Goal: Check status: Check status

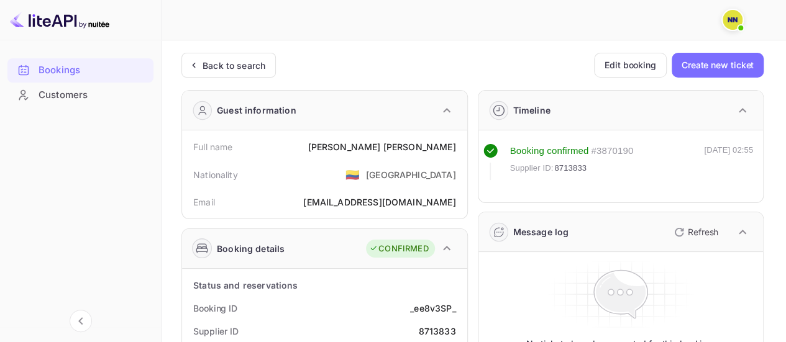
click at [278, 63] on div "Back to search Edit booking Create new ticket" at bounding box center [472, 65] width 582 height 25
click at [247, 65] on div "Back to search" at bounding box center [233, 65] width 63 height 13
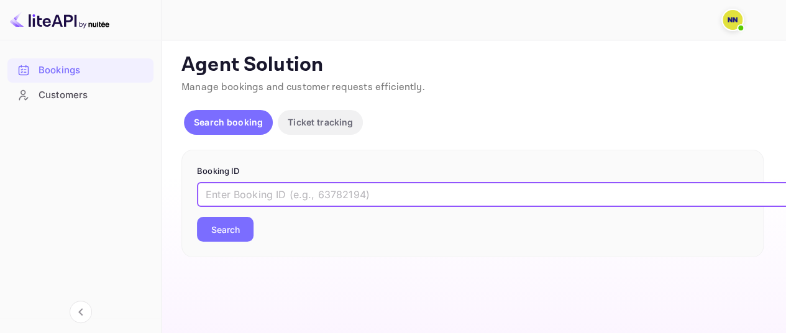
click at [355, 194] on input "text" at bounding box center [507, 194] width 621 height 25
paste input "7995115"
type input "7995115"
click at [247, 225] on button "Search" at bounding box center [225, 229] width 57 height 25
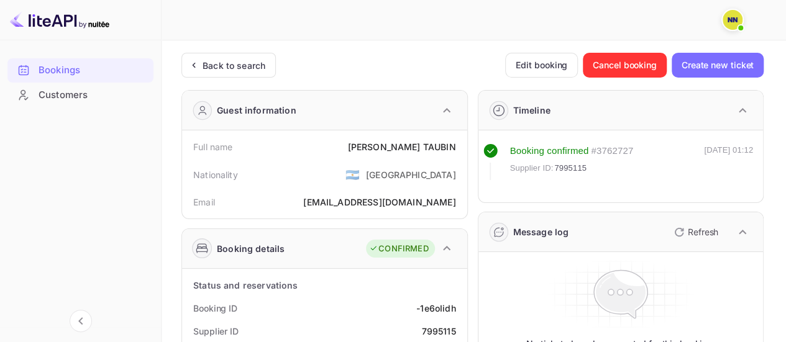
scroll to position [124, 0]
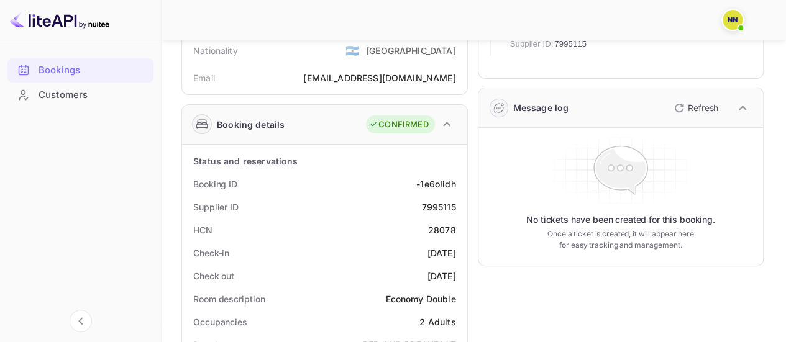
click at [444, 234] on div "28078" at bounding box center [442, 230] width 28 height 13
copy div "28078"
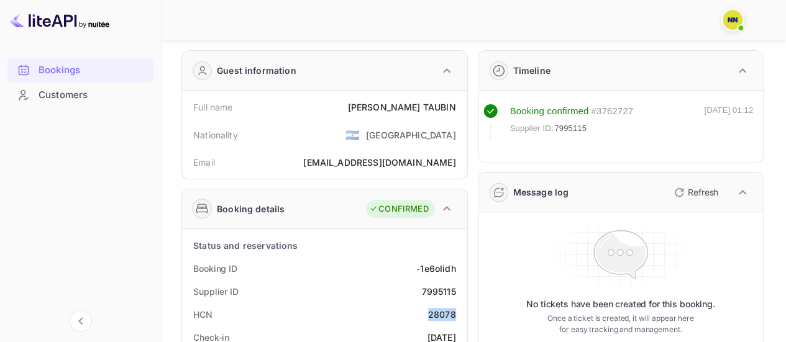
scroll to position [0, 0]
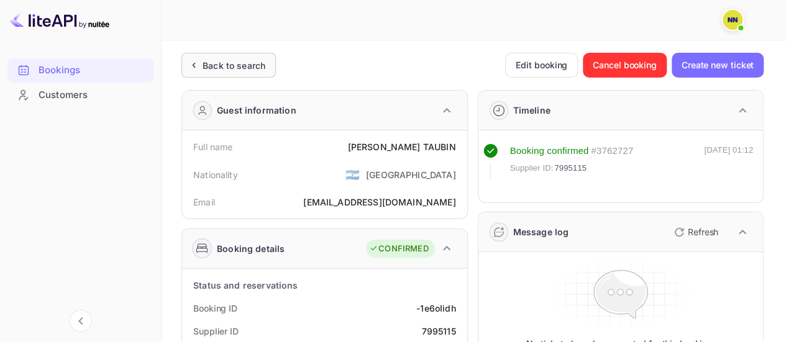
click at [230, 55] on div "Back to search" at bounding box center [228, 65] width 94 height 25
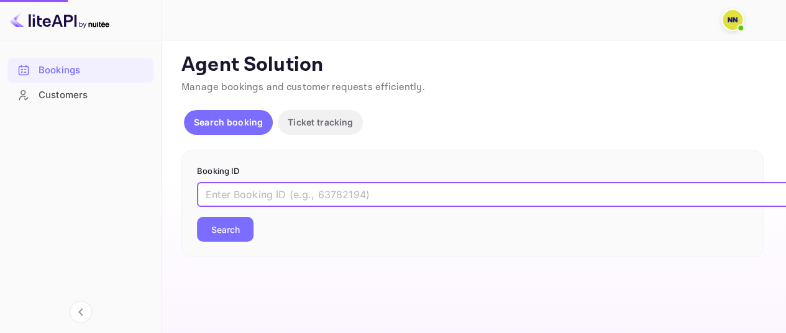
click at [253, 191] on input "text" at bounding box center [507, 194] width 621 height 25
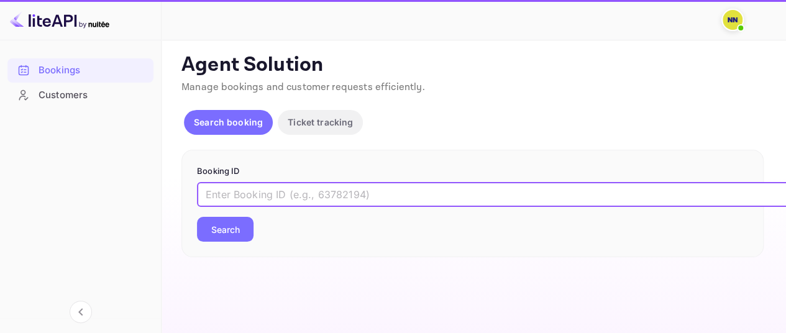
paste input "8587079"
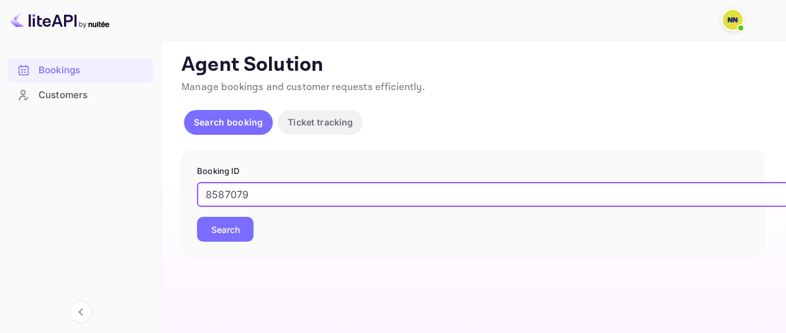
type input "8587079"
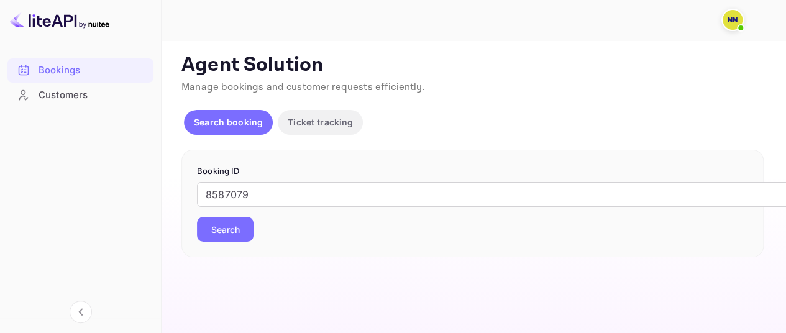
click at [242, 222] on button "Search" at bounding box center [225, 229] width 57 height 25
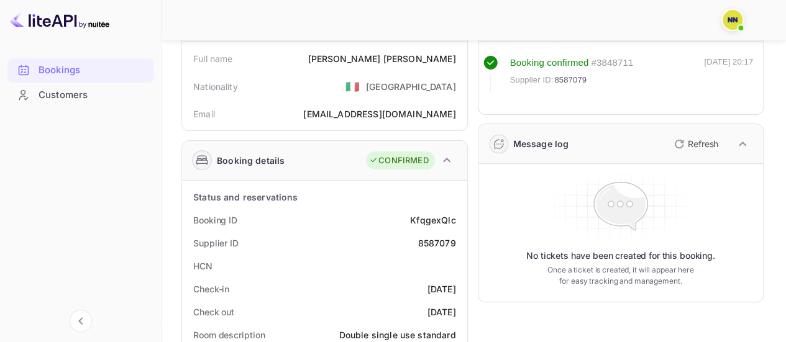
scroll to position [124, 0]
